Goal: Information Seeking & Learning: Learn about a topic

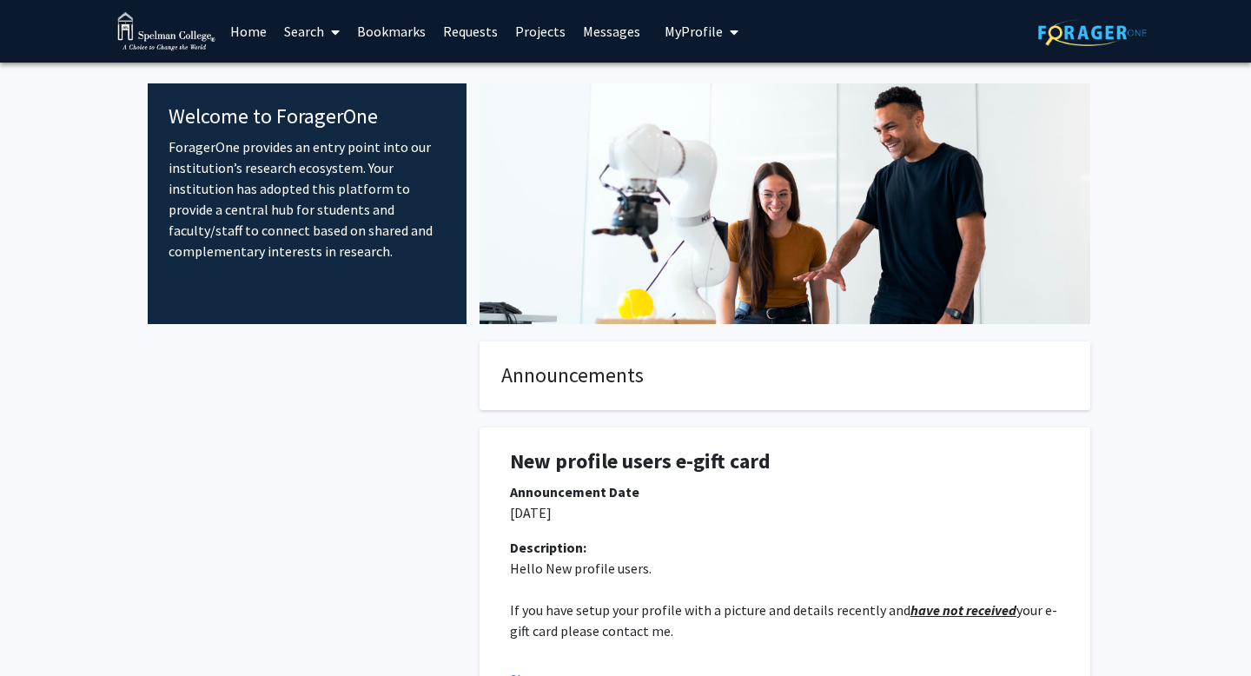
click at [449, 33] on link "Requests" at bounding box center [471, 31] width 72 height 61
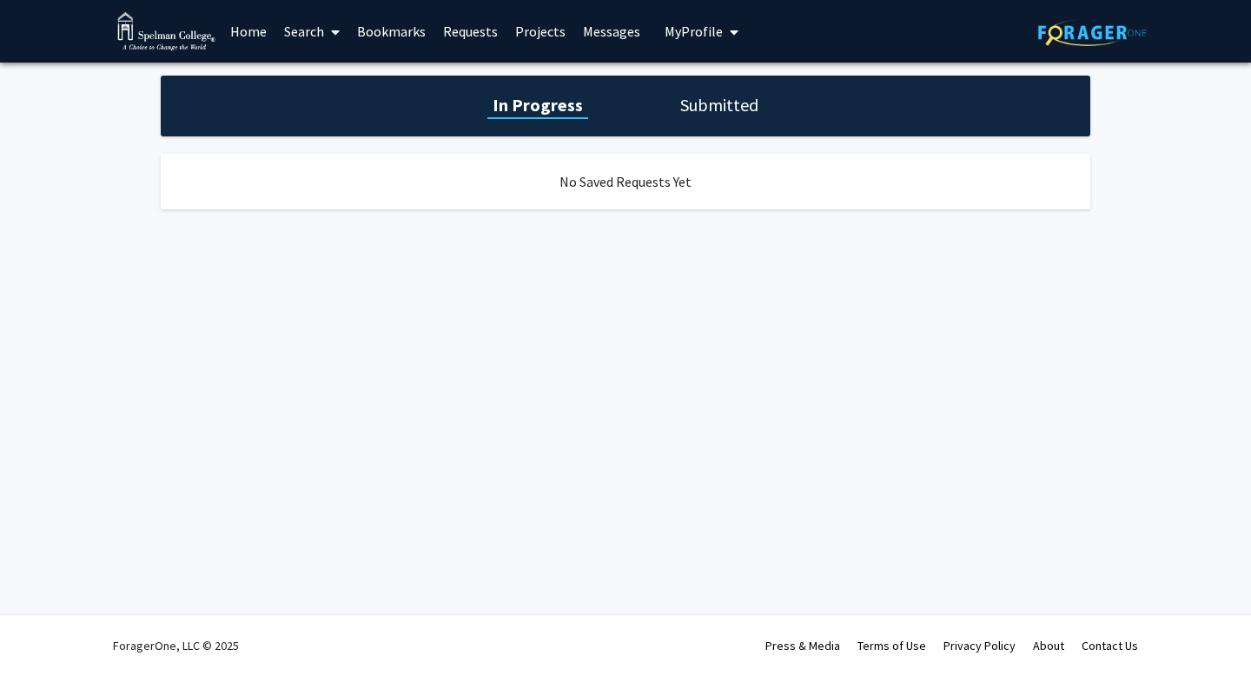
click at [308, 46] on link "Search" at bounding box center [311, 31] width 73 height 61
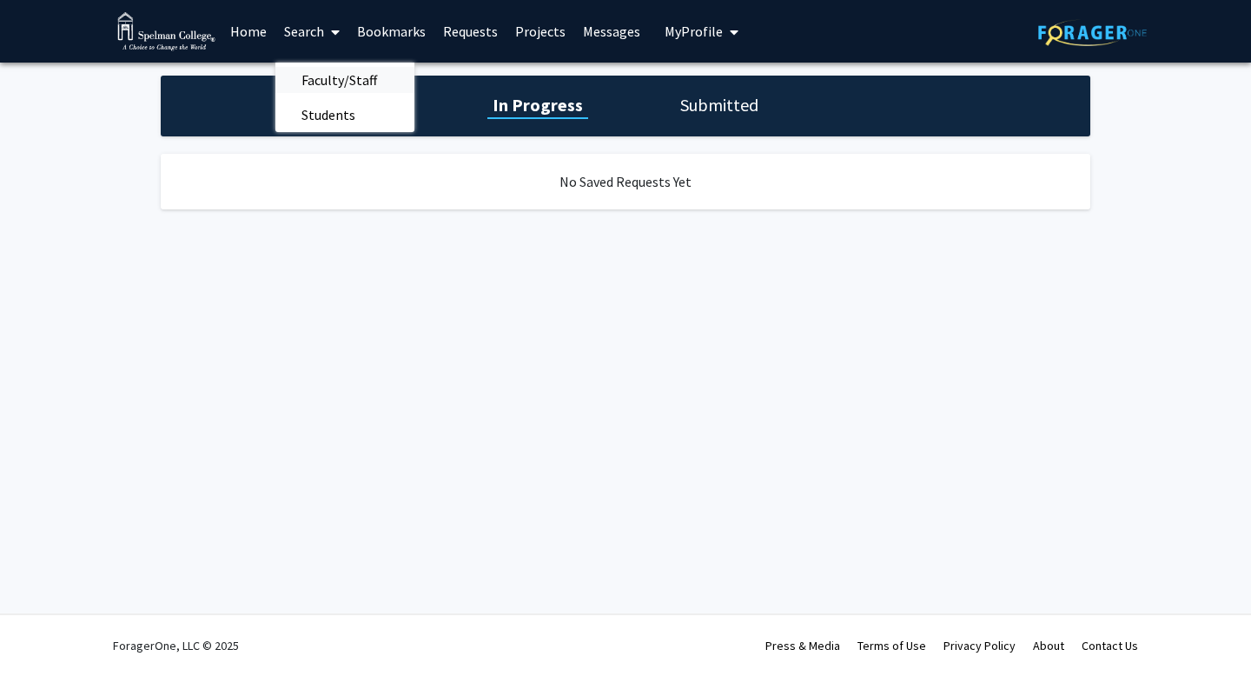
click at [315, 78] on span "Faculty/Staff" at bounding box center [339, 80] width 128 height 35
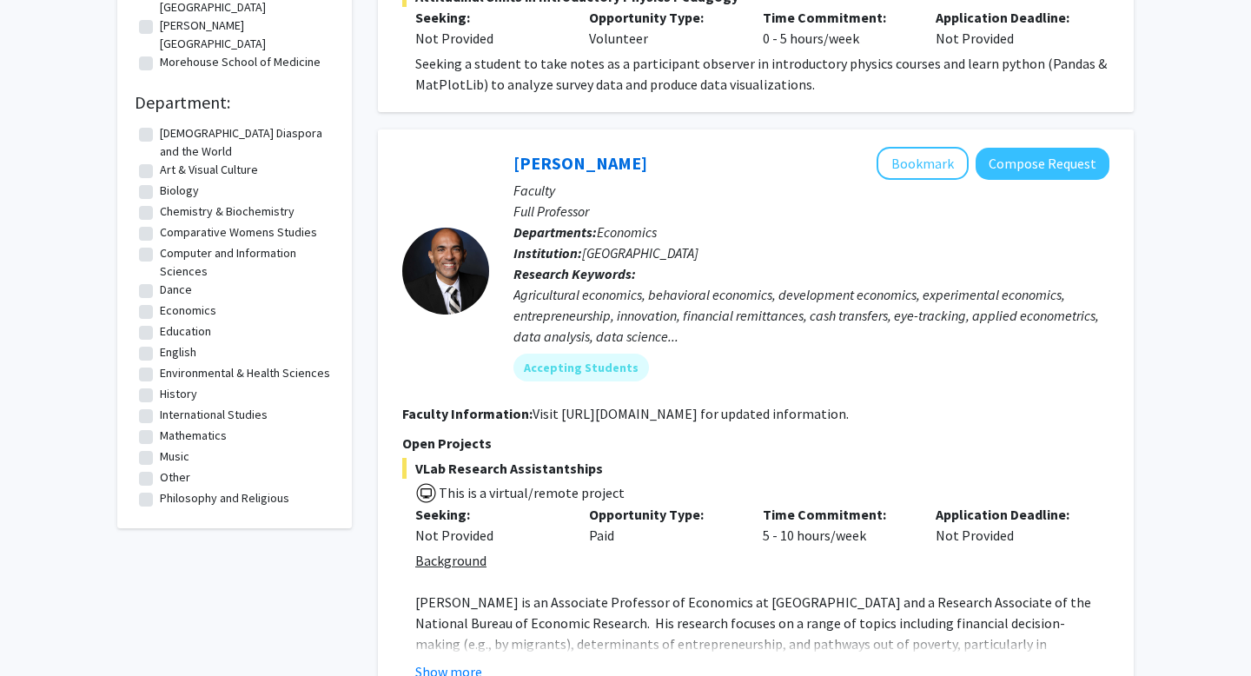
scroll to position [613, 0]
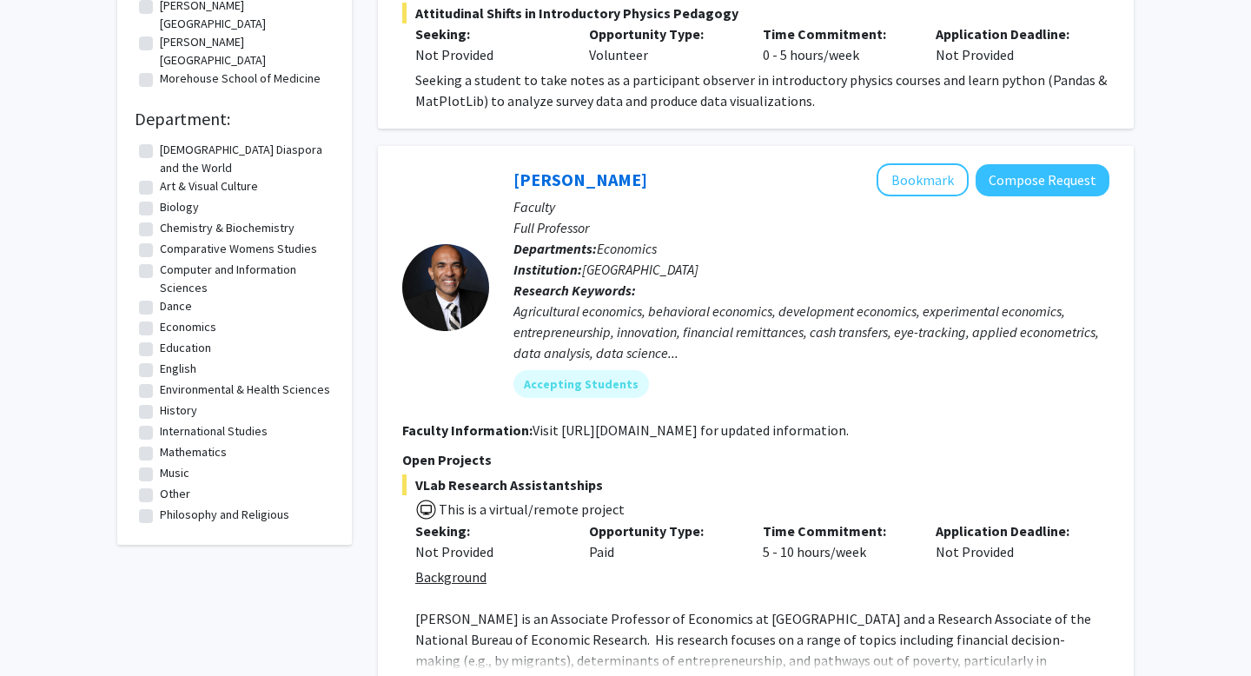
click at [262, 381] on label "Environmental & Health Sciences" at bounding box center [245, 390] width 170 height 18
click at [171, 381] on input "Environmental & Health Sciences" at bounding box center [165, 386] width 11 height 11
checkbox input "true"
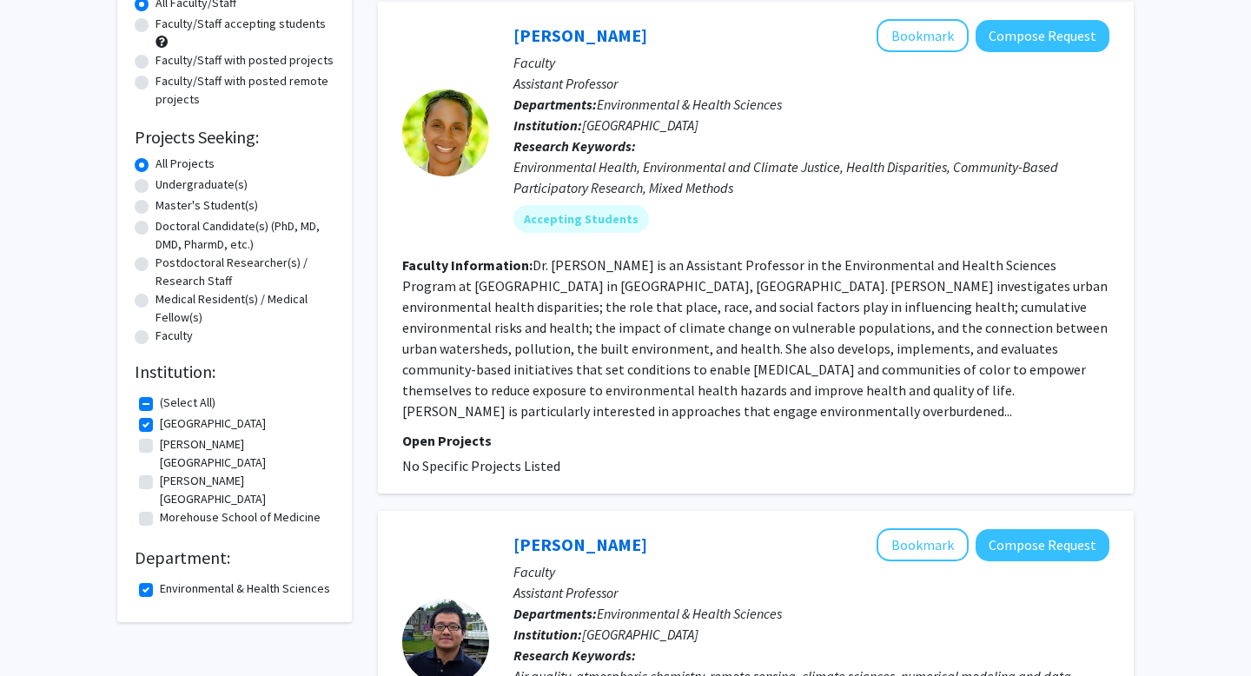
scroll to position [189, 0]
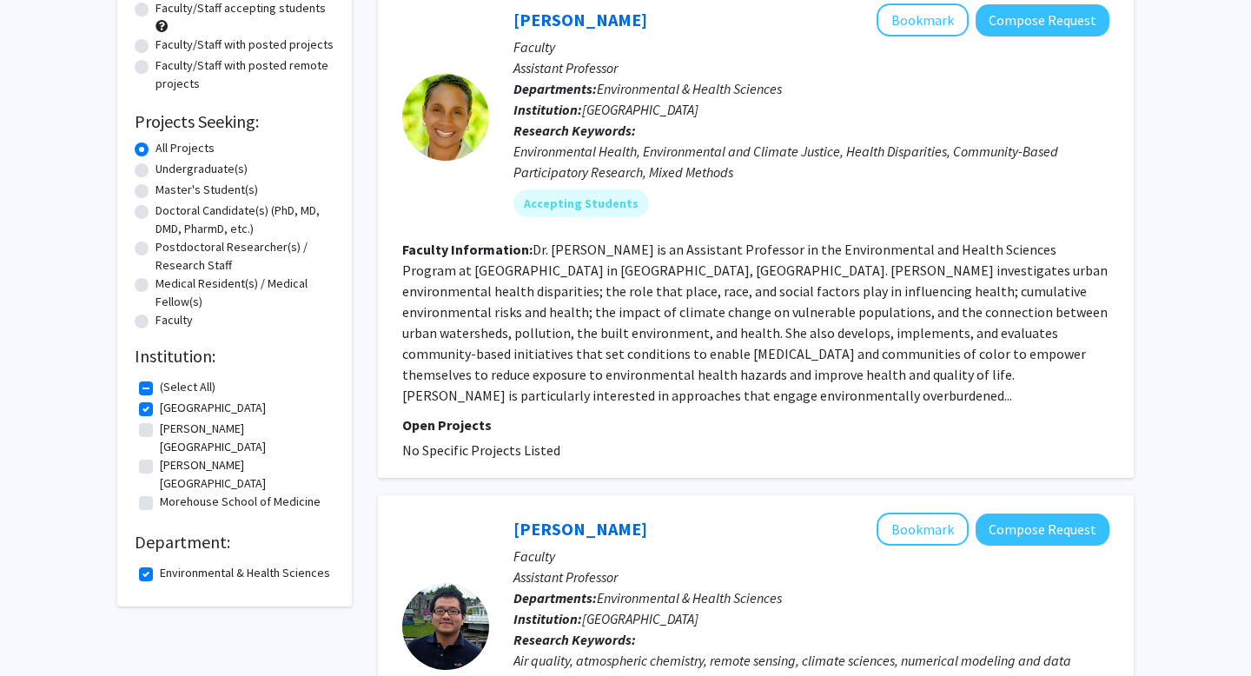
click at [181, 564] on label "Environmental & Health Sciences" at bounding box center [245, 573] width 170 height 18
click at [171, 564] on input "Environmental & Health Sciences" at bounding box center [165, 569] width 11 height 11
checkbox input "false"
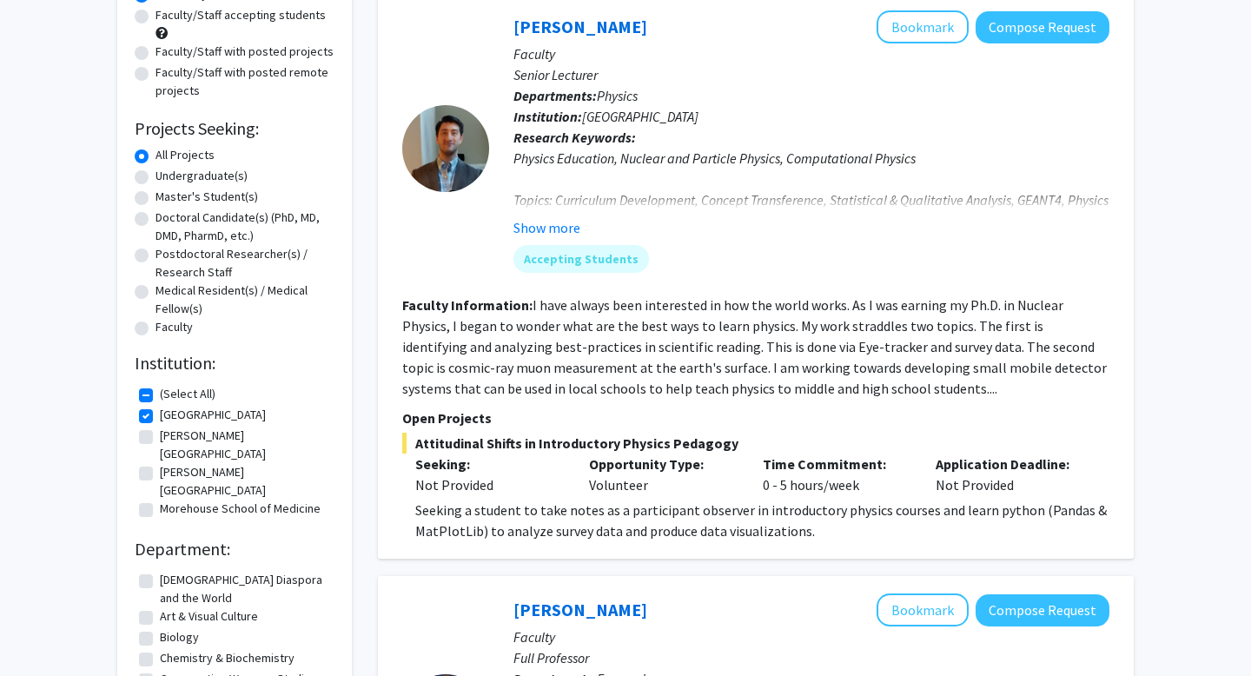
scroll to position [364, 0]
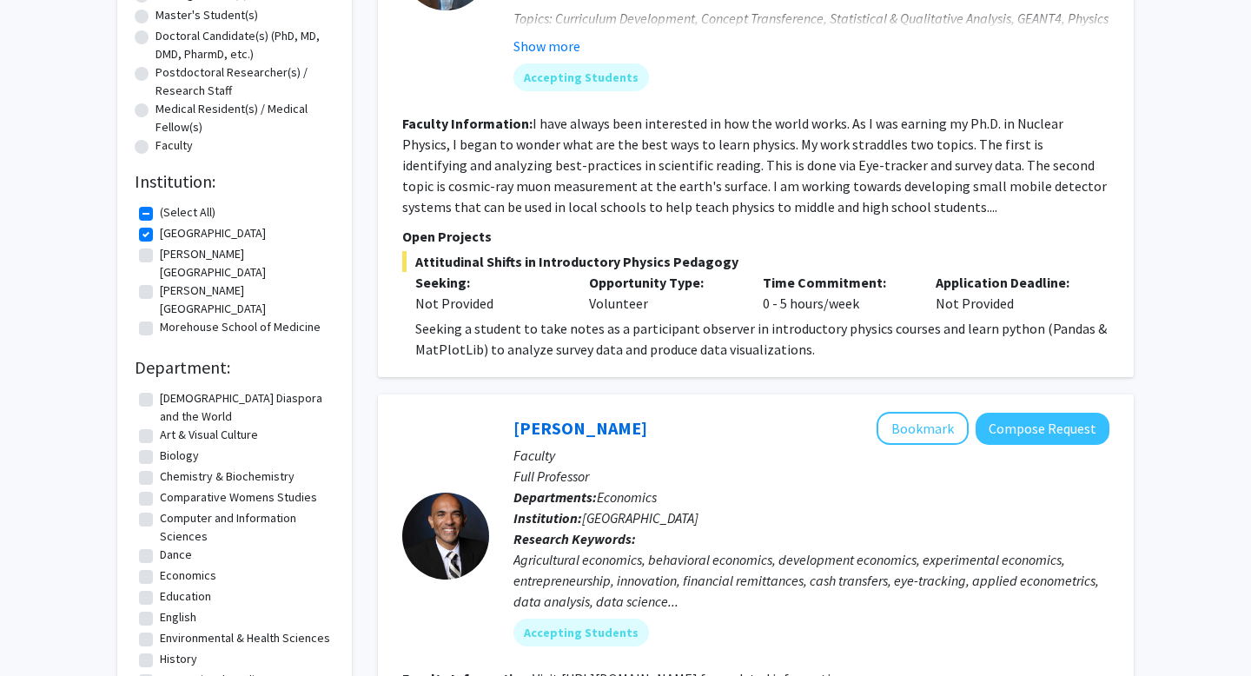
click at [183, 251] on label "[PERSON_NAME][GEOGRAPHIC_DATA]" at bounding box center [245, 263] width 170 height 36
click at [171, 251] on input "[PERSON_NAME][GEOGRAPHIC_DATA]" at bounding box center [165, 250] width 11 height 11
checkbox input "true"
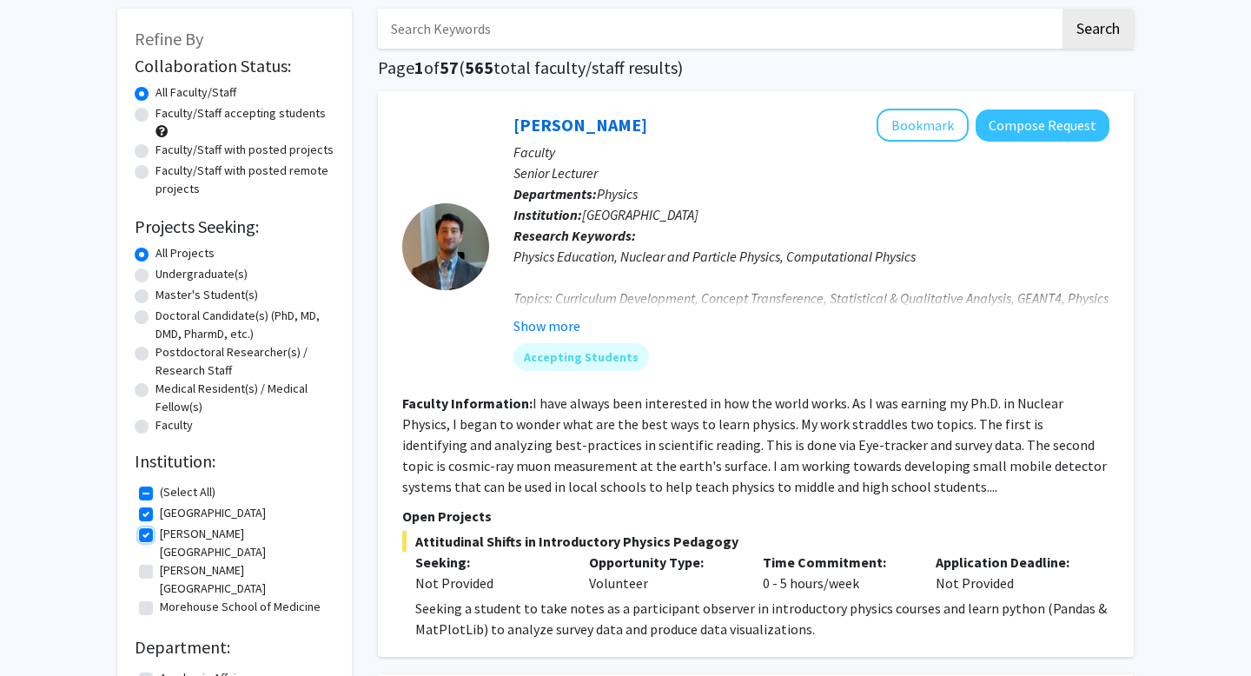
scroll to position [177, 0]
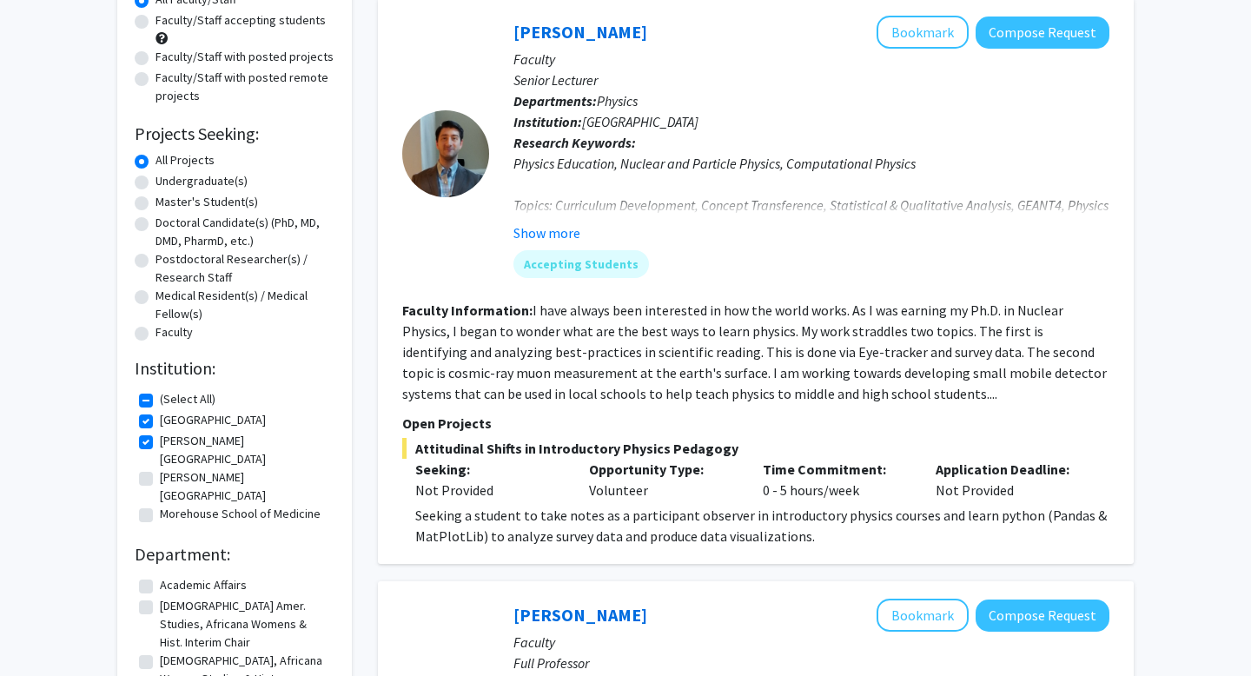
click at [160, 468] on label "[PERSON_NAME][GEOGRAPHIC_DATA]" at bounding box center [245, 486] width 170 height 36
click at [160, 468] on input "[PERSON_NAME][GEOGRAPHIC_DATA]" at bounding box center [165, 473] width 11 height 11
checkbox input "true"
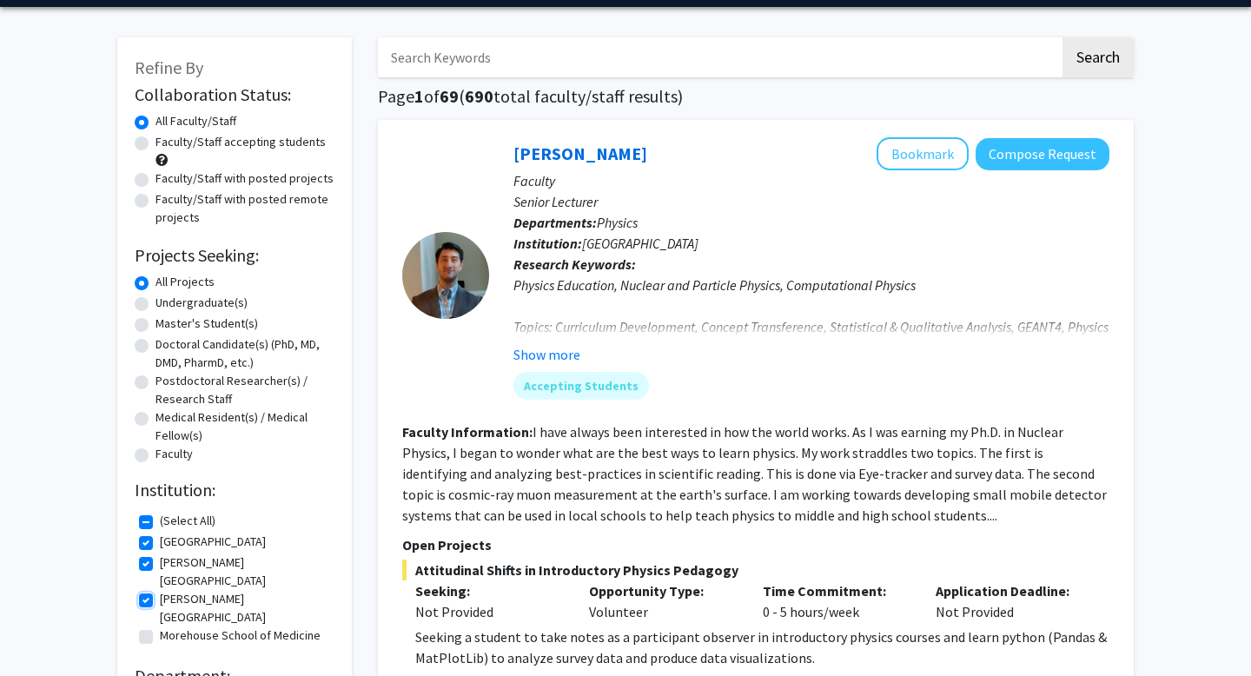
scroll to position [194, 0]
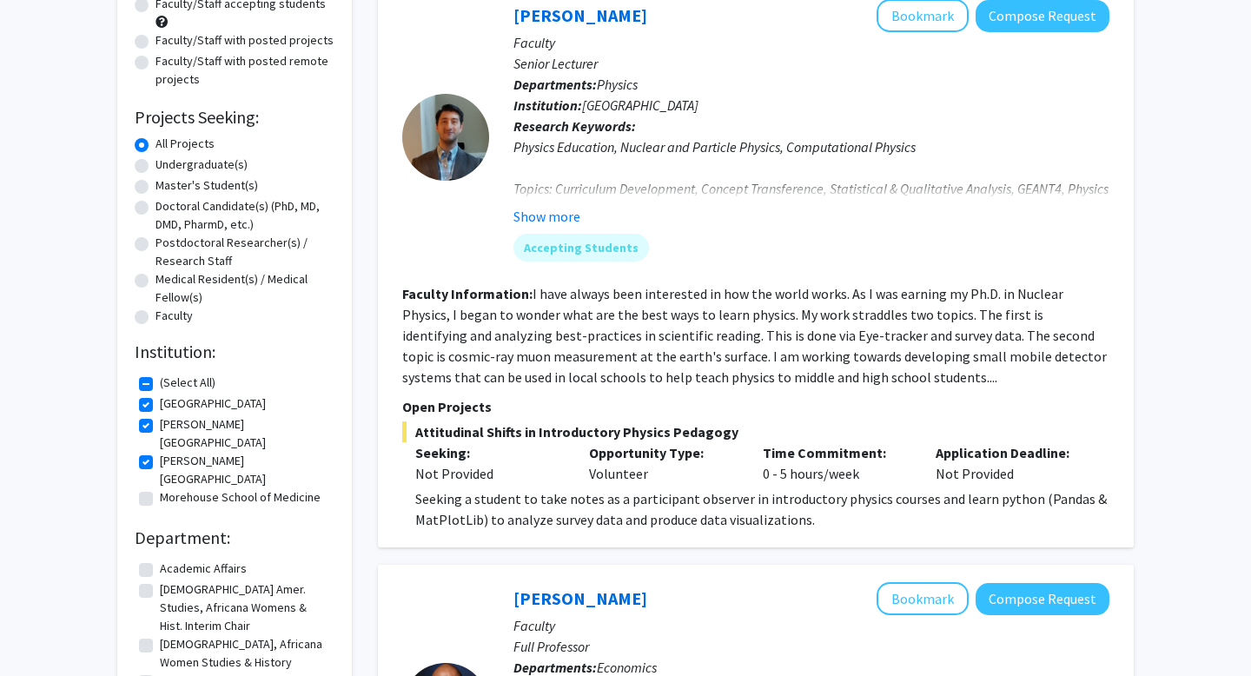
click at [143, 491] on div "Collaboration Status: Collaboration Status All Faculty/Staff Collaboration Stat…" at bounding box center [235, 445] width 200 height 1004
click at [148, 481] on fg-checkbox-list "(Select All) (Select All) [GEOGRAPHIC_DATA] [GEOGRAPHIC_DATA] [PERSON_NAME][GEO…" at bounding box center [235, 441] width 200 height 144
click at [143, 479] on fg-checkbox-list "(Select All) (Select All) [GEOGRAPHIC_DATA] [GEOGRAPHIC_DATA] [PERSON_NAME][GEO…" at bounding box center [235, 441] width 200 height 144
click at [160, 488] on label "Morehouse School of Medicine" at bounding box center [240, 497] width 161 height 18
click at [160, 488] on input "Morehouse School of Medicine" at bounding box center [165, 493] width 11 height 11
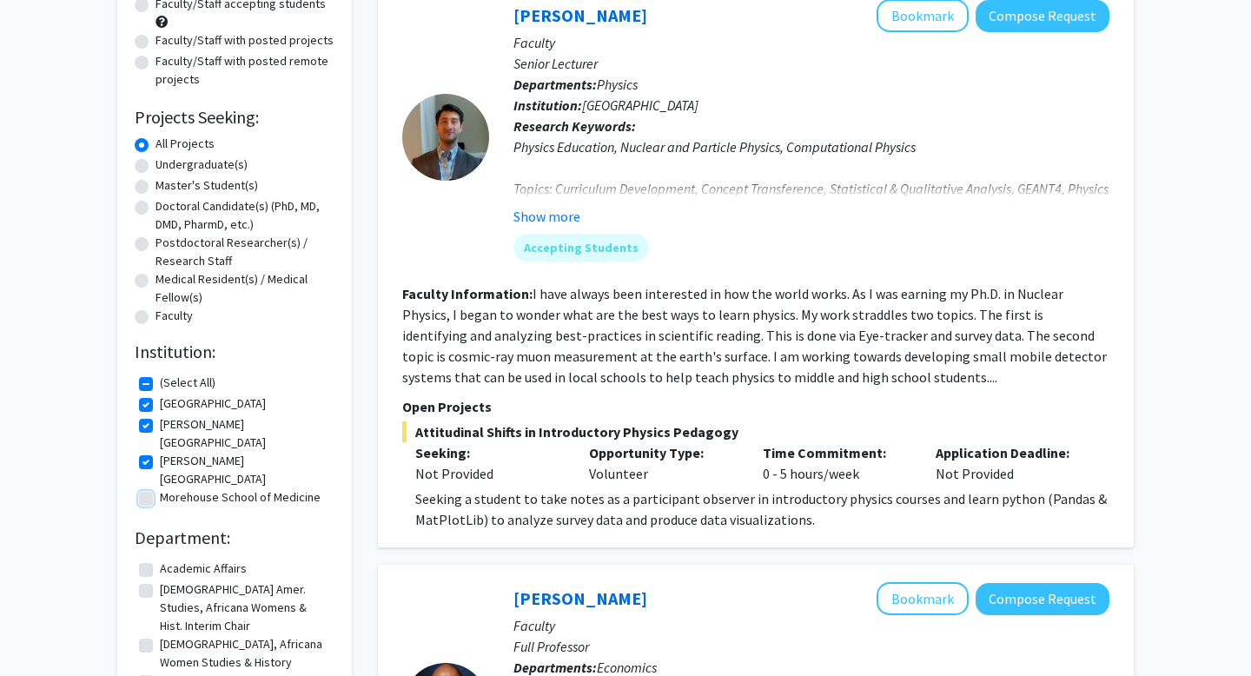
checkbox input "true"
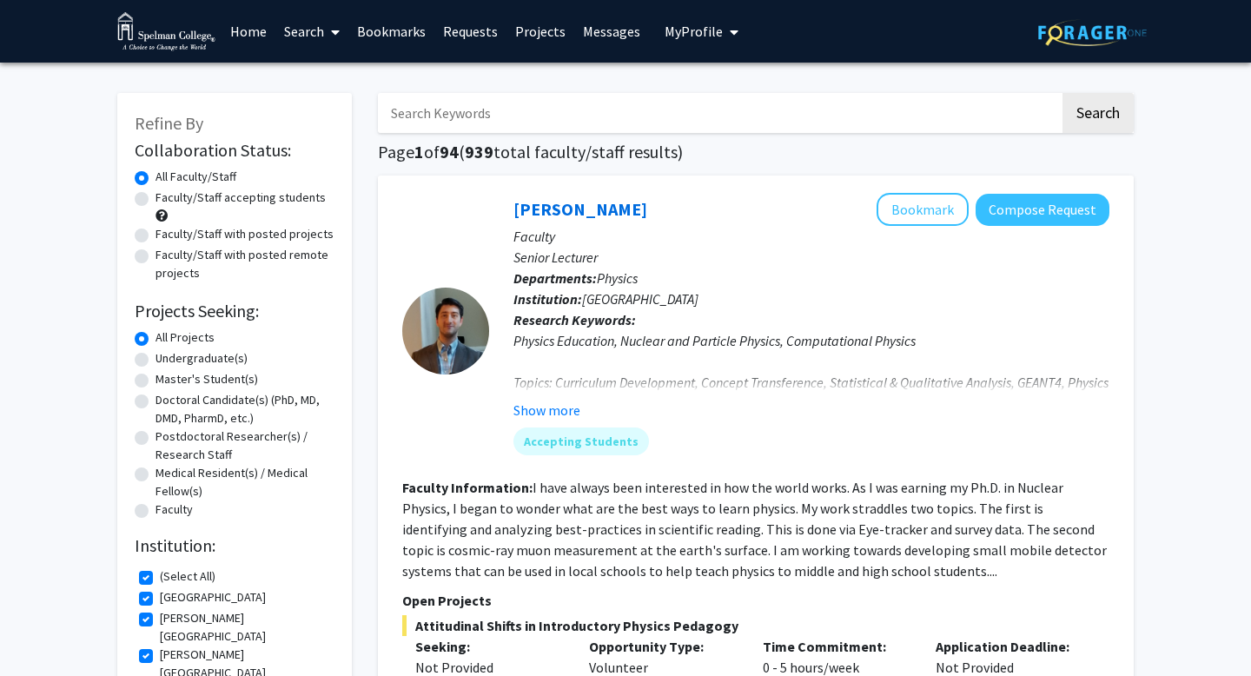
click at [156, 355] on label "Undergraduate(s)" at bounding box center [202, 358] width 92 height 18
click at [156, 355] on input "Undergraduate(s)" at bounding box center [161, 354] width 11 height 11
radio input "true"
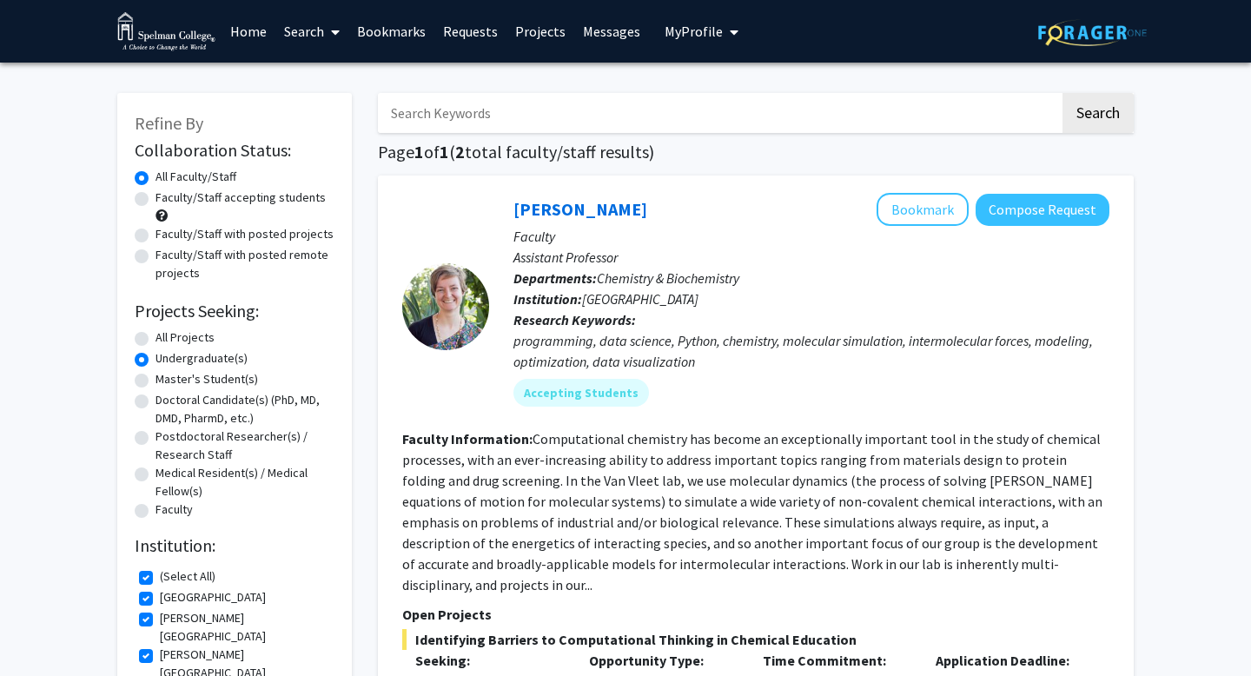
click at [194, 338] on label "All Projects" at bounding box center [185, 337] width 59 height 18
click at [167, 338] on input "All Projects" at bounding box center [161, 333] width 11 height 11
radio input "true"
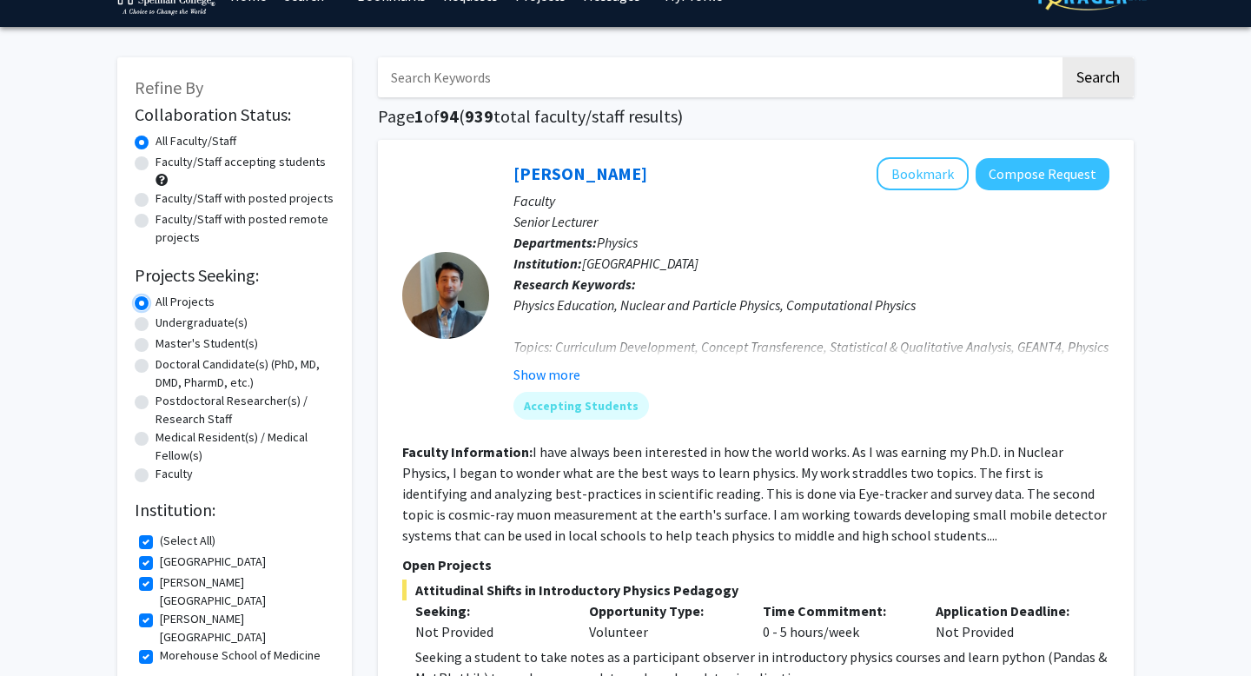
scroll to position [45, 0]
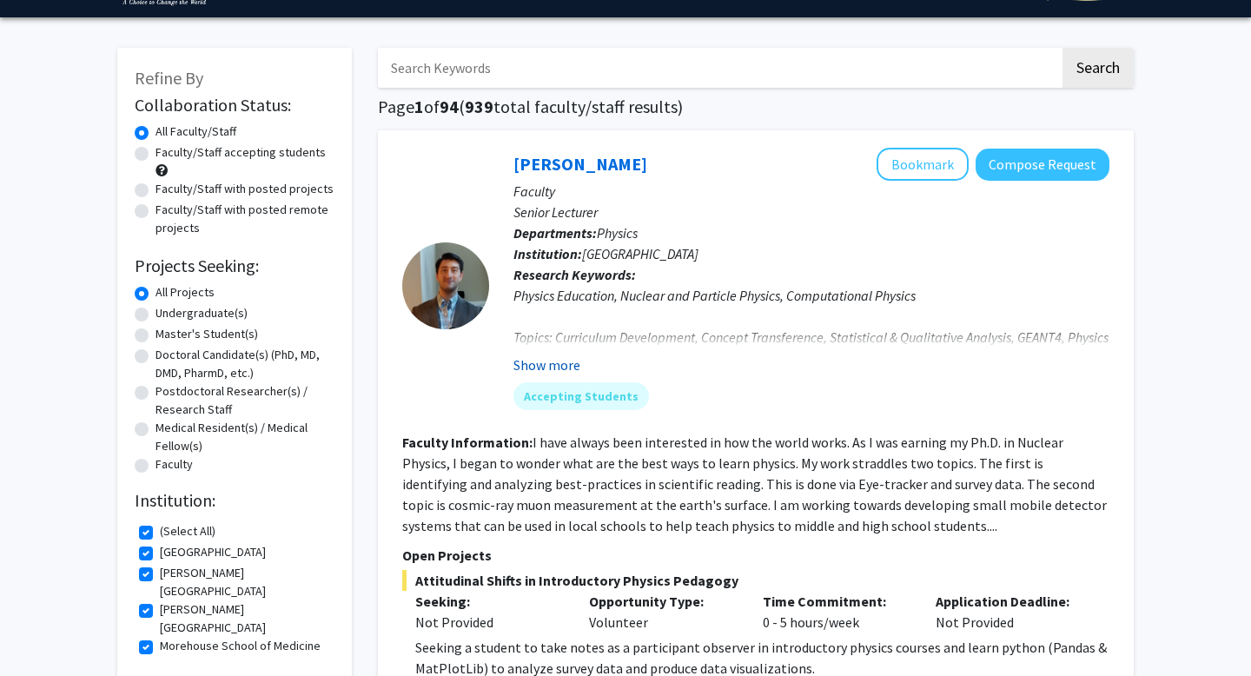
click at [547, 373] on button "Show more" at bounding box center [547, 365] width 67 height 21
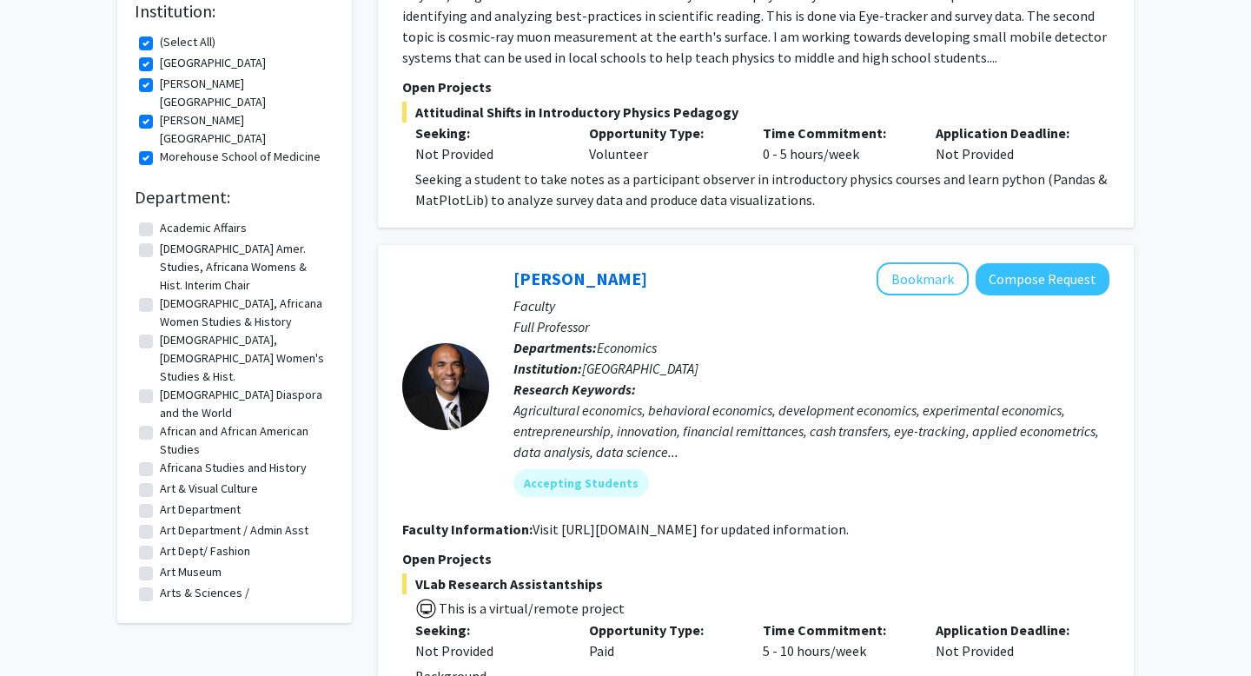
scroll to position [0, 0]
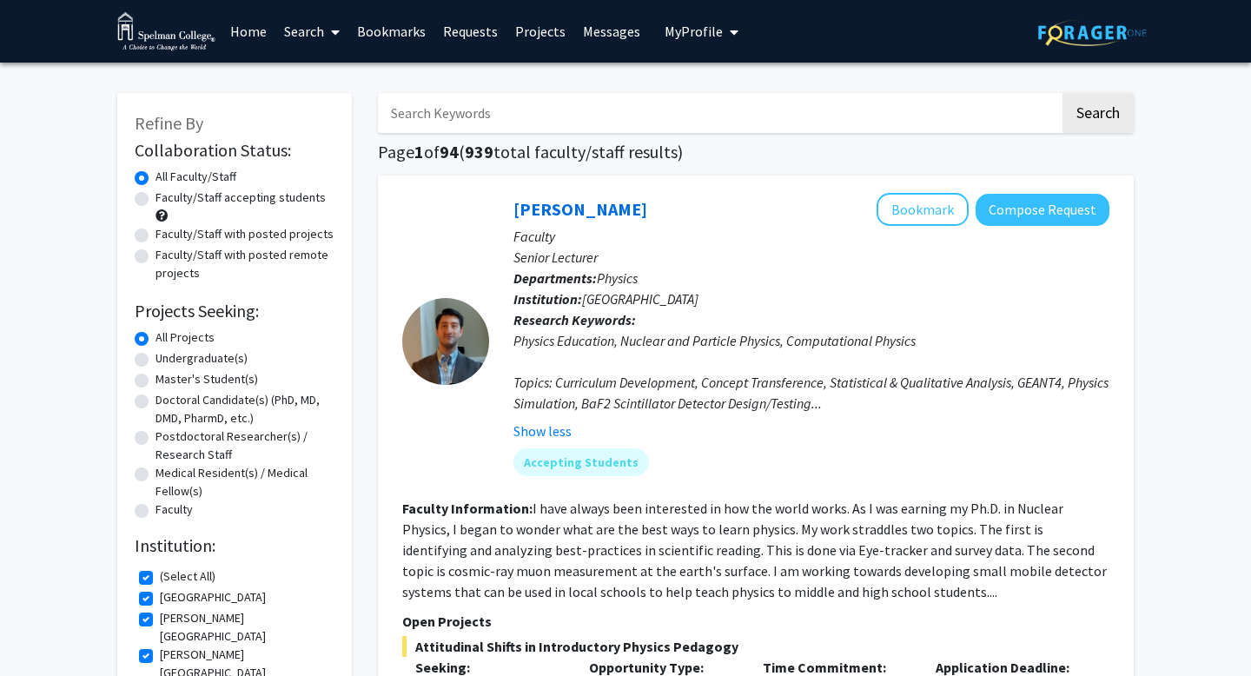
click at [252, 251] on label "Faculty/Staff with posted remote projects" at bounding box center [245, 264] width 179 height 36
click at [167, 251] on input "Faculty/Staff with posted remote projects" at bounding box center [161, 251] width 11 height 11
radio input "true"
